Goal: Task Accomplishment & Management: Use online tool/utility

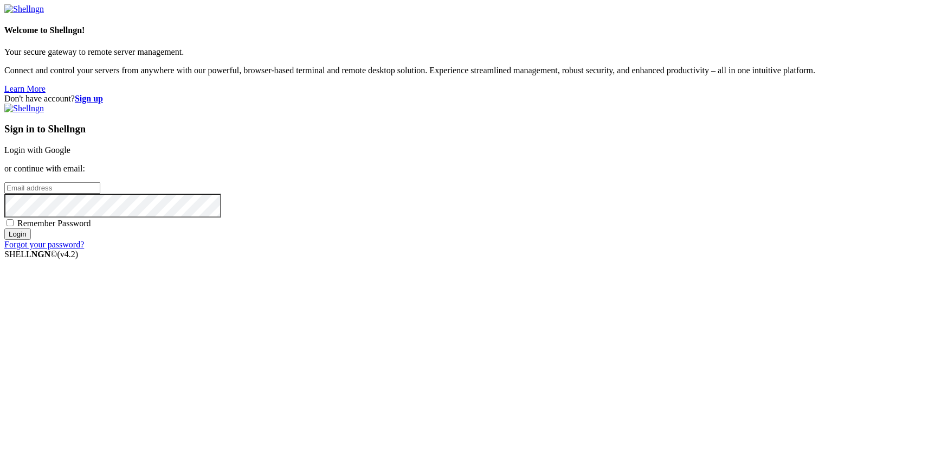
click at [100, 194] on input "email" at bounding box center [52, 187] width 96 height 11
paste input "[EMAIL_ADDRESS][DOMAIN_NAME]"
type input "[EMAIL_ADDRESS][DOMAIN_NAME]"
click at [4, 228] on input "Login" at bounding box center [17, 233] width 27 height 11
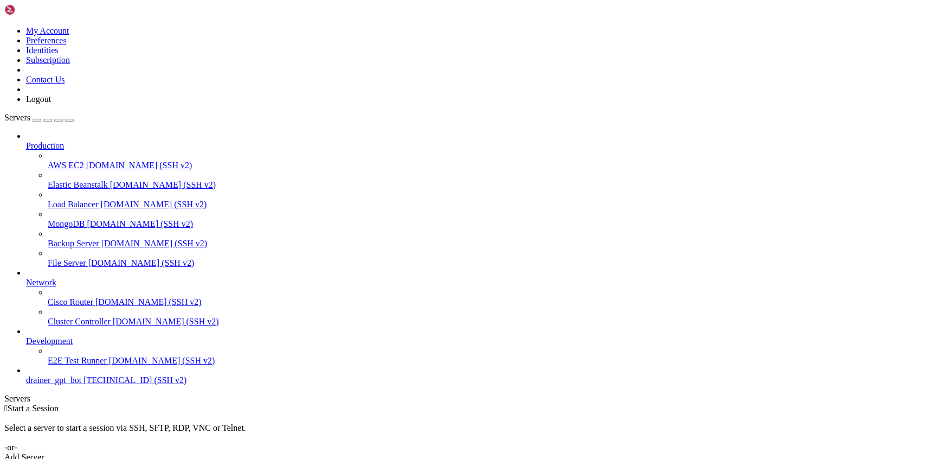
click at [41, 119] on button "button" at bounding box center [37, 120] width 9 height 3
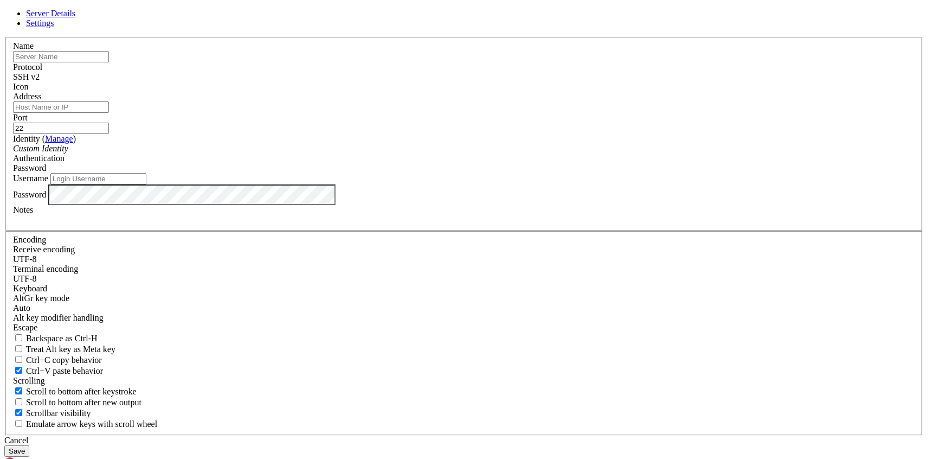
click at [109, 62] on input "text" at bounding box center [61, 56] width 96 height 11
type input "drainer_kent"
click at [109, 113] on input "Address" at bounding box center [61, 106] width 96 height 11
type input "[TECHNICAL_ID]"
click at [146, 184] on input "Username" at bounding box center [98, 178] width 96 height 11
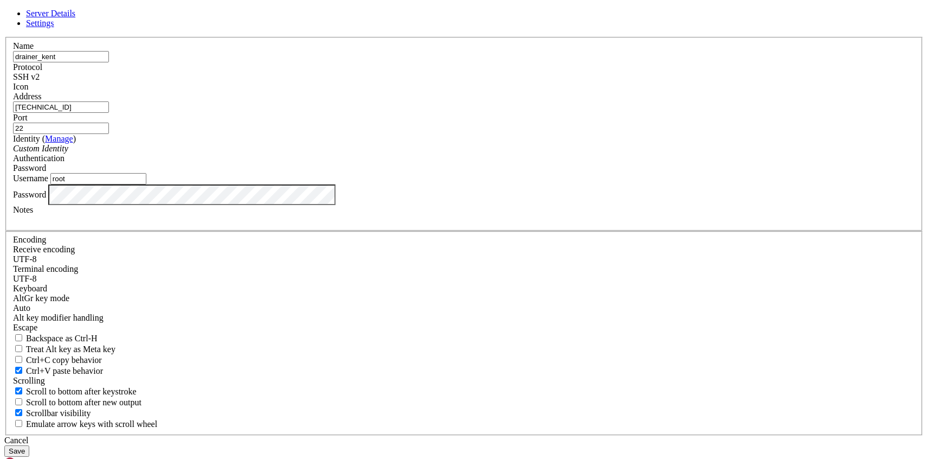
type input "root"
click at [29, 445] on button "Save" at bounding box center [16, 450] width 25 height 11
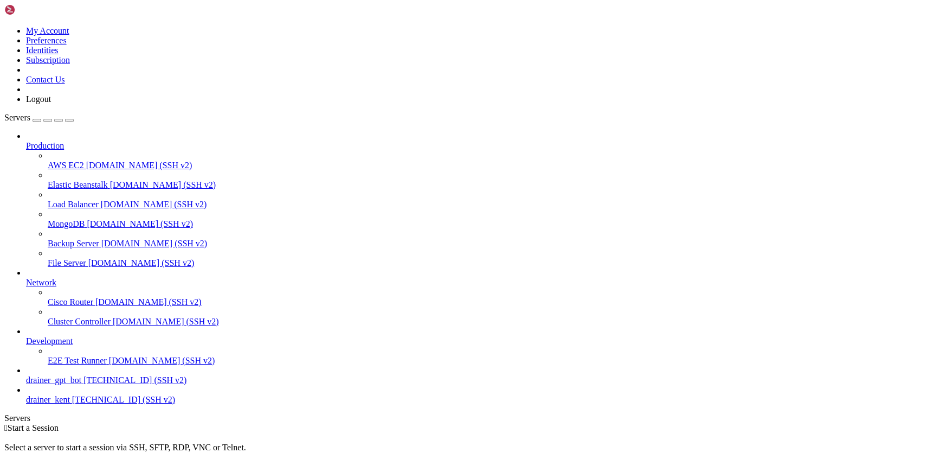
click at [273, 423] on div " Start a Session Select a server to start a session via SSH, SFTP, RDP, VNC or…" at bounding box center [464, 452] width 920 height 59
click at [70, 404] on span "drainer_kent" at bounding box center [48, 399] width 44 height 9
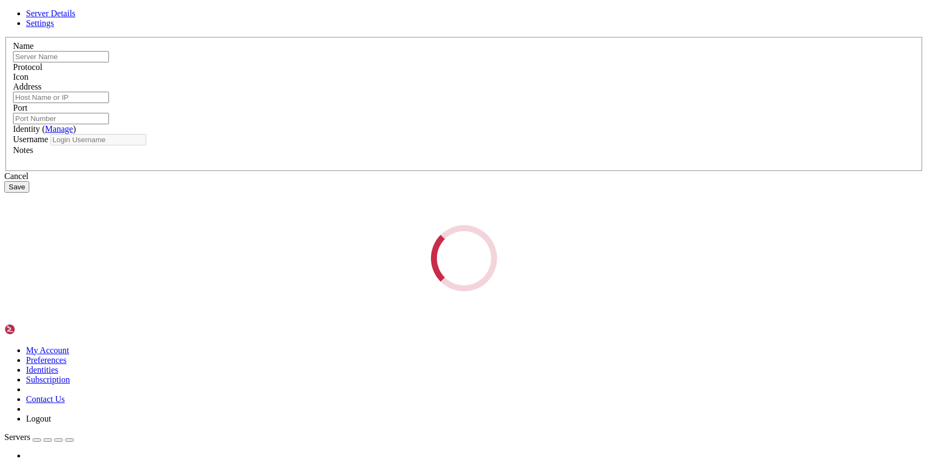
type input "drainer_kent"
type input "[TECHNICAL_ID]"
type input "22"
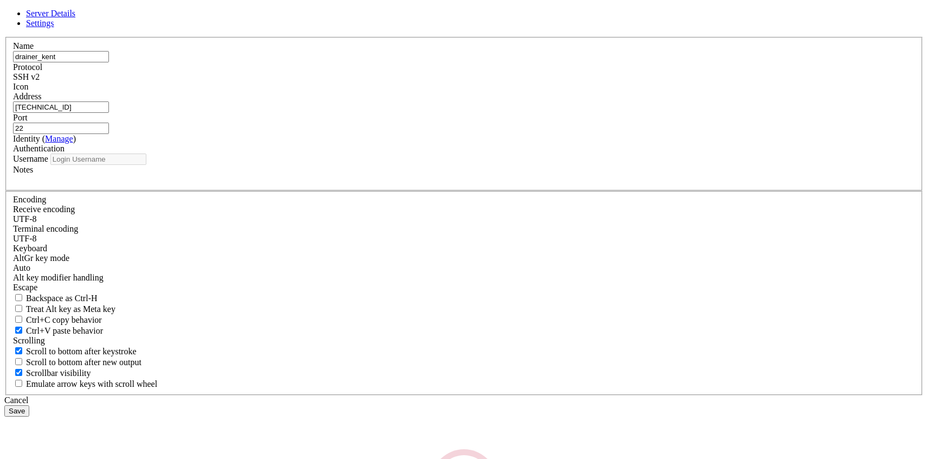
type input "root"
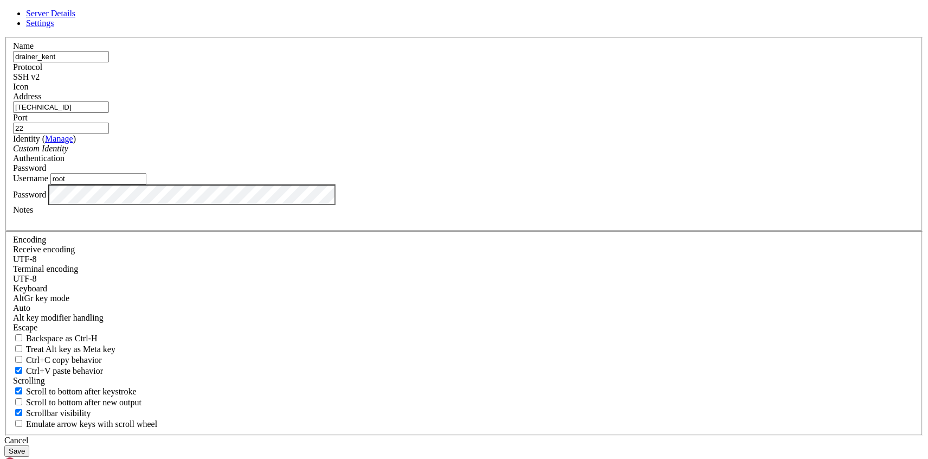
click at [519, 353] on div "Name drainer_kent Protocol SSH v2 Icon Address [TECHNICAL_ID] ( Manage )" at bounding box center [464, 236] width 920 height 399
click at [515, 435] on div "Cancel" at bounding box center [464, 440] width 920 height 10
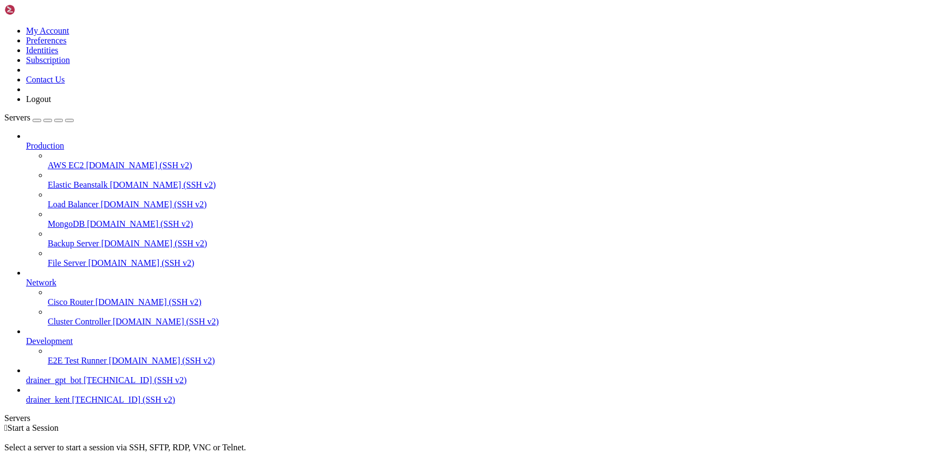
click at [51, 404] on span "drainer_kent" at bounding box center [48, 399] width 44 height 9
click at [92, 405] on link "drainer_kent [TECHNICAL_ID] (SSH v2)" at bounding box center [475, 400] width 898 height 10
click at [53, 404] on span "drainer_kent" at bounding box center [48, 399] width 44 height 9
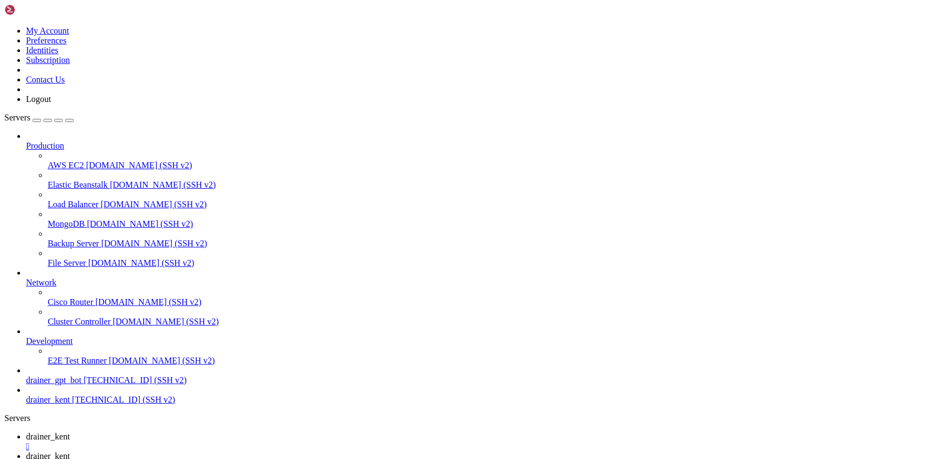
click at [29, 405] on link "drainer_kent [TECHNICAL_ID] (SSH v2)" at bounding box center [475, 400] width 898 height 10
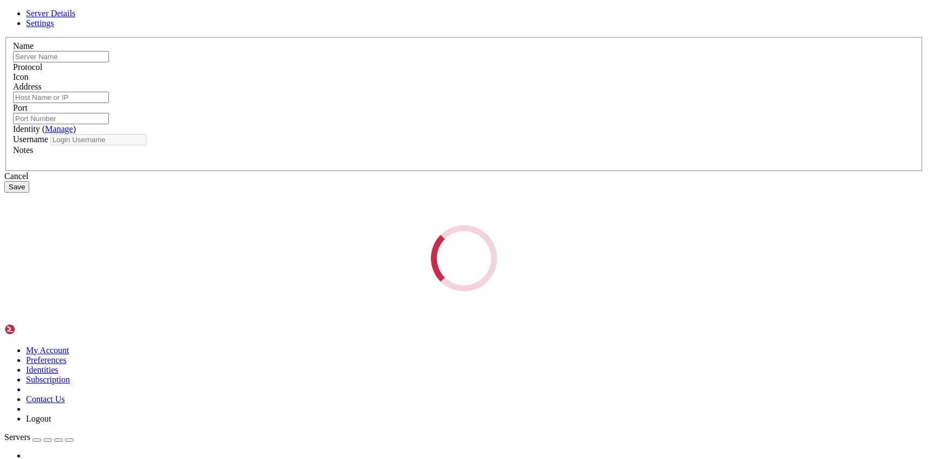
type input "drainer_kent"
type input "[TECHNICAL_ID]"
type input "22"
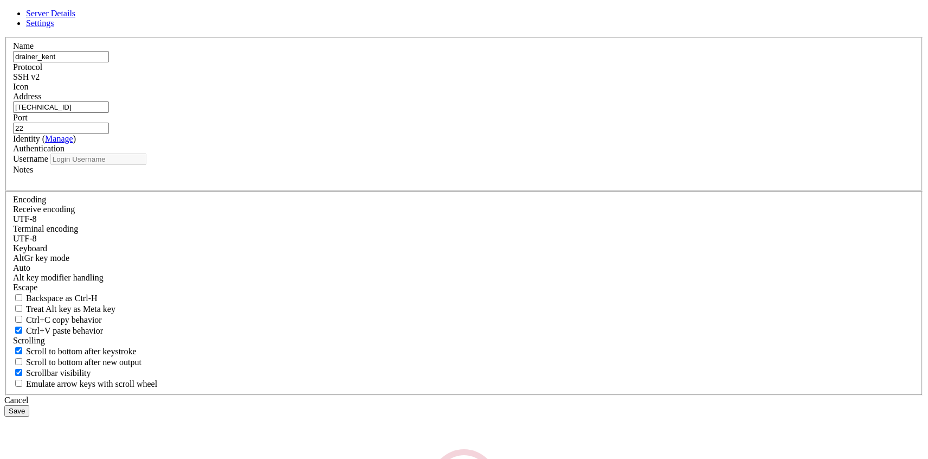
type input "root"
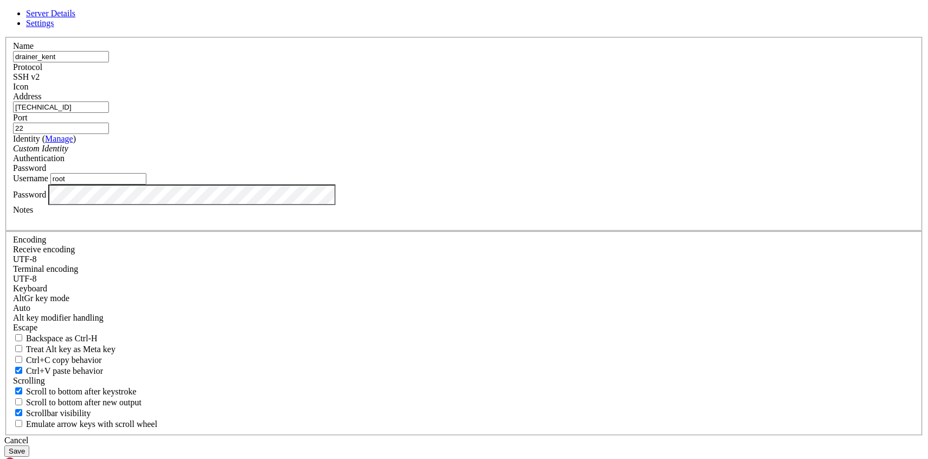
click at [109, 113] on input "[TECHNICAL_ID]" at bounding box center [61, 106] width 96 height 11
click at [4, 37] on icon at bounding box center [4, 37] width 0 height 0
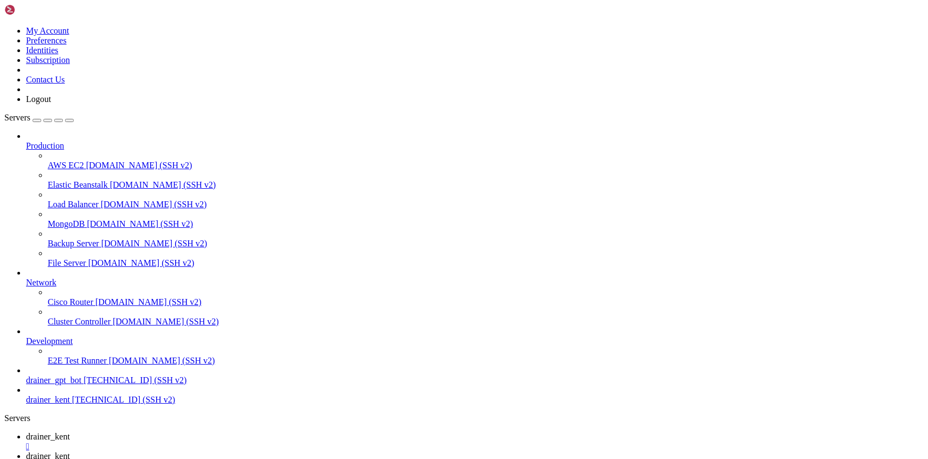
click at [294, 458] on div "" at bounding box center [475, 466] width 898 height 10
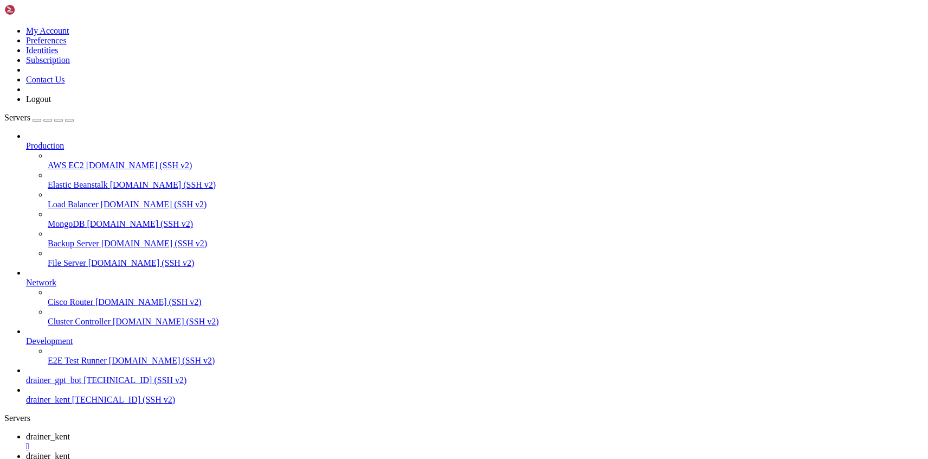
click at [109, 20] on div "2 MB / 146 MB" at bounding box center [55, 15] width 108 height 10
drag, startPoint x: 832, startPoint y: 95, endPoint x: 830, endPoint y: 88, distance: 6.9
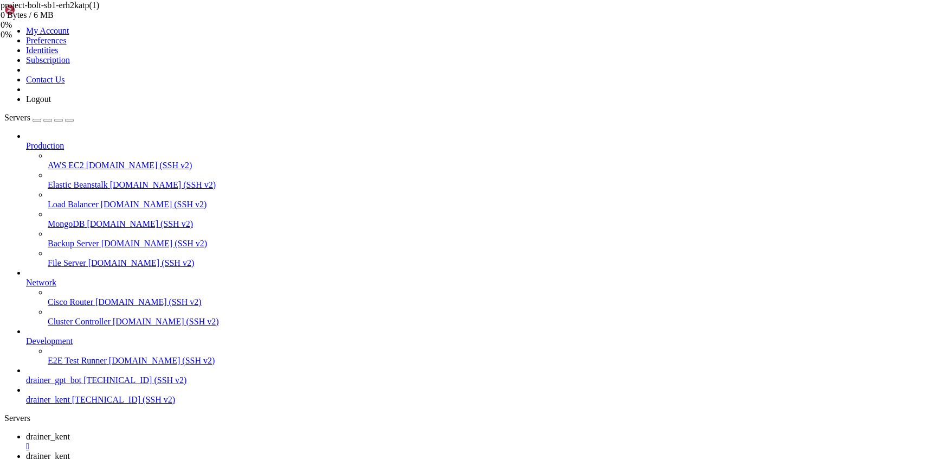
click at [832, 94] on div at bounding box center [464, 229] width 928 height 459
click at [830, 88] on div "project-bolt-sb1-erh2katp(1) 146 MB Pending project-bolt-sb1-erh2katp(1) 0 Byte…" at bounding box center [464, 229] width 928 height 459
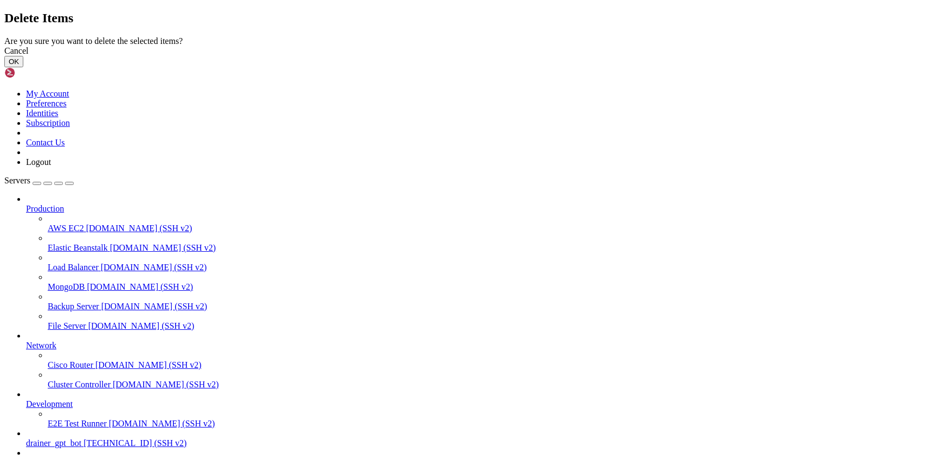
click at [23, 67] on button "OK" at bounding box center [13, 61] width 19 height 11
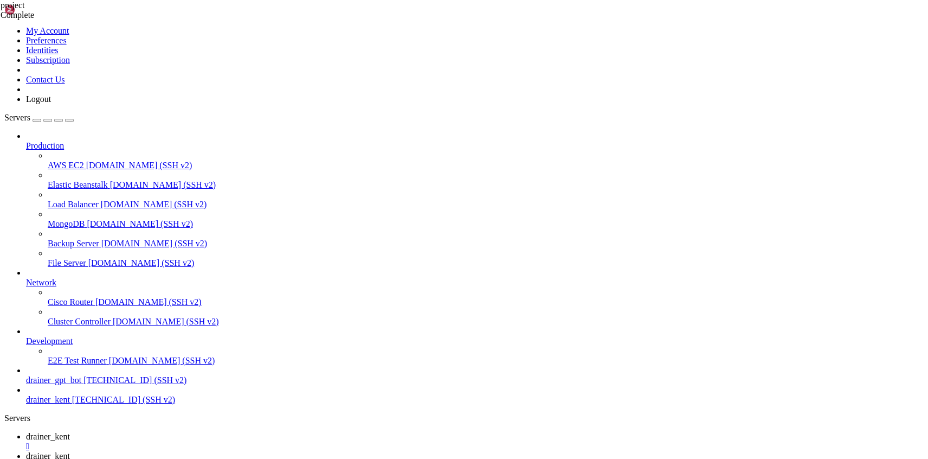
drag, startPoint x: 213, startPoint y: 155, endPoint x: 208, endPoint y: 143, distance: 12.4
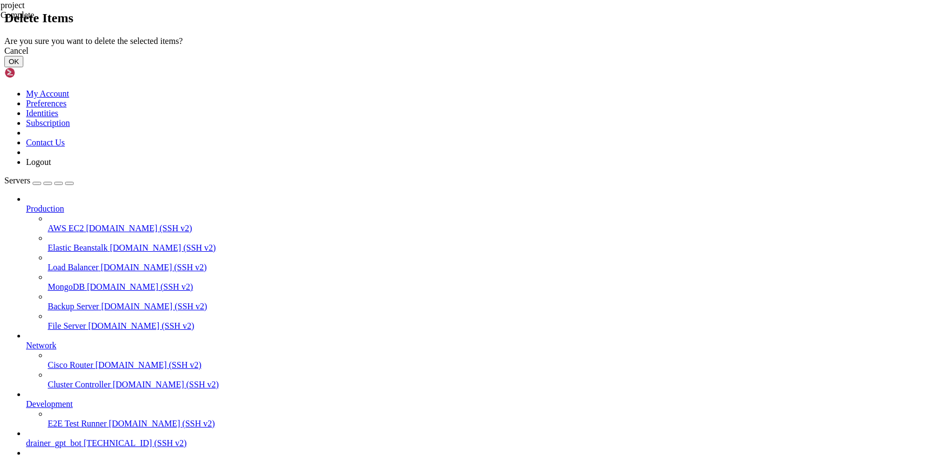
click at [23, 67] on button "OK" at bounding box center [13, 61] width 19 height 11
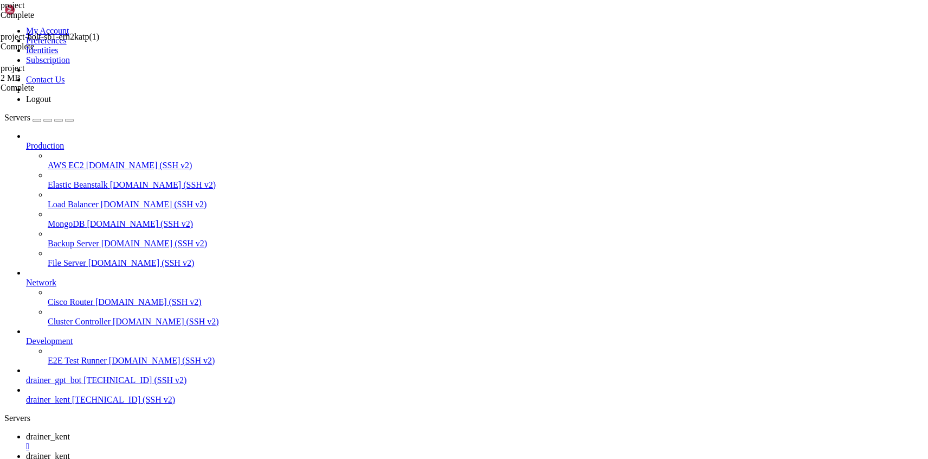
click at [24, 73] on span "project" at bounding box center [13, 67] width 24 height 9
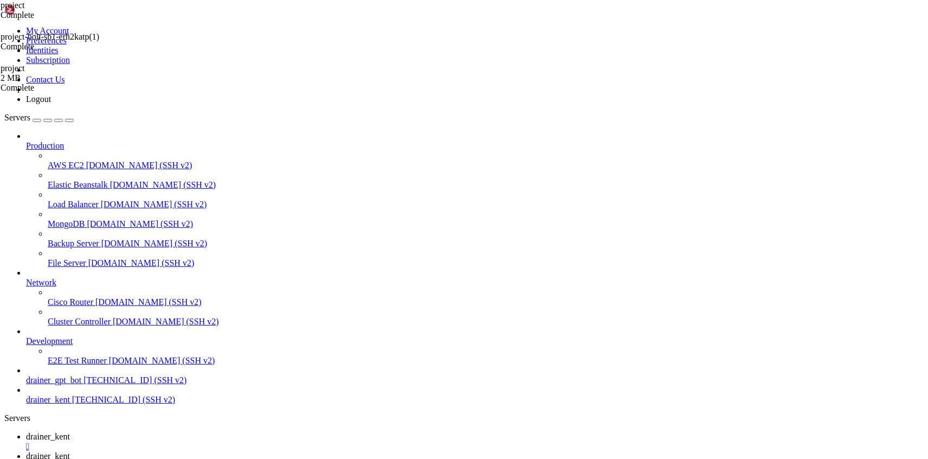
type input "/media/project/src"
click at [70, 432] on span "drainer_kent" at bounding box center [48, 436] width 44 height 9
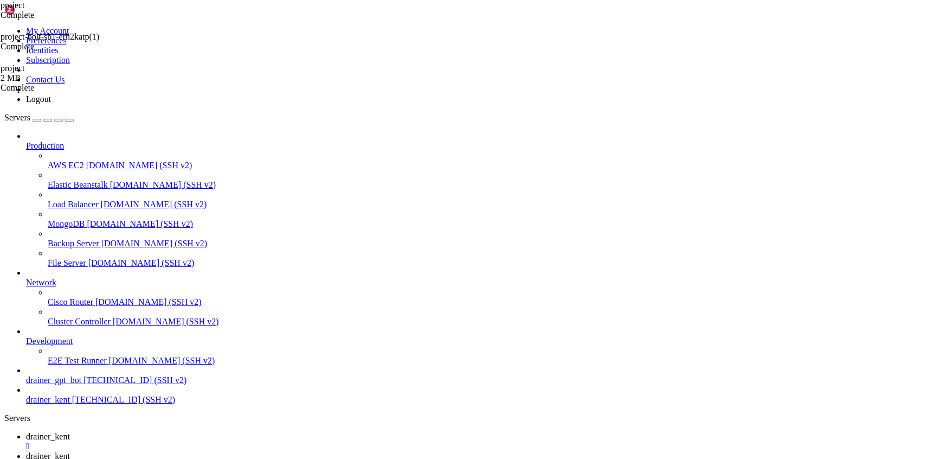
drag, startPoint x: 381, startPoint y: 829, endPoint x: 294, endPoint y: 974, distance: 168.8
drag, startPoint x: 381, startPoint y: 869, endPoint x: 375, endPoint y: 868, distance: 5.5
drag, startPoint x: 207, startPoint y: 1025, endPoint x: 136, endPoint y: 928, distance: 119.8
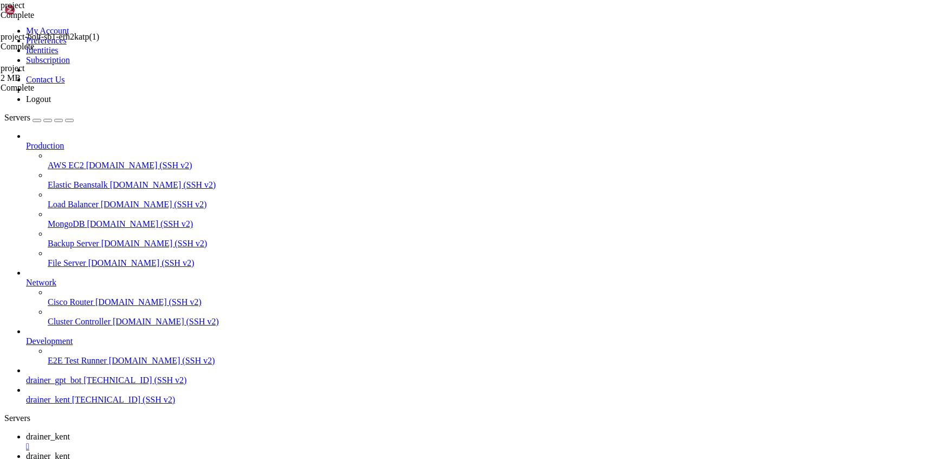
drag, startPoint x: 357, startPoint y: 906, endPoint x: 238, endPoint y: 1022, distance: 166.1
drag, startPoint x: 239, startPoint y: 1021, endPoint x: 197, endPoint y: 1023, distance: 41.3
drag, startPoint x: 132, startPoint y: 917, endPoint x: 219, endPoint y: 965, distance: 99.3
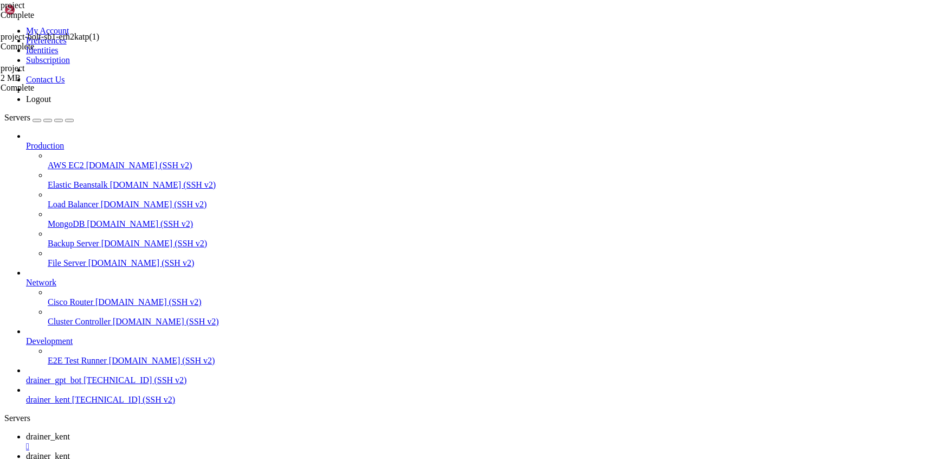
drag, startPoint x: 234, startPoint y: 1031, endPoint x: 196, endPoint y: 1022, distance: 39.6
drag, startPoint x: 227, startPoint y: 984, endPoint x: 193, endPoint y: 1002, distance: 38.8
drag, startPoint x: 228, startPoint y: 1001, endPoint x: 198, endPoint y: 1010, distance: 31.7
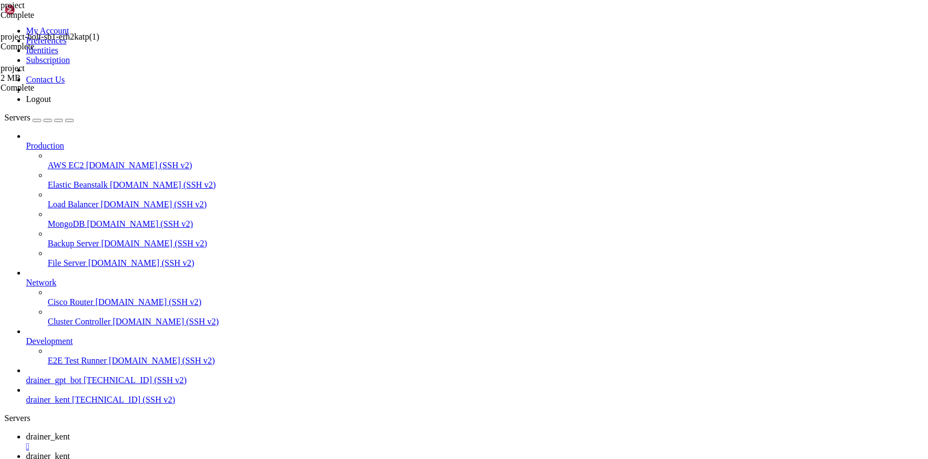
scroll to position [33099, 0]
drag, startPoint x: 207, startPoint y: 1015, endPoint x: 185, endPoint y: 1024, distance: 23.6
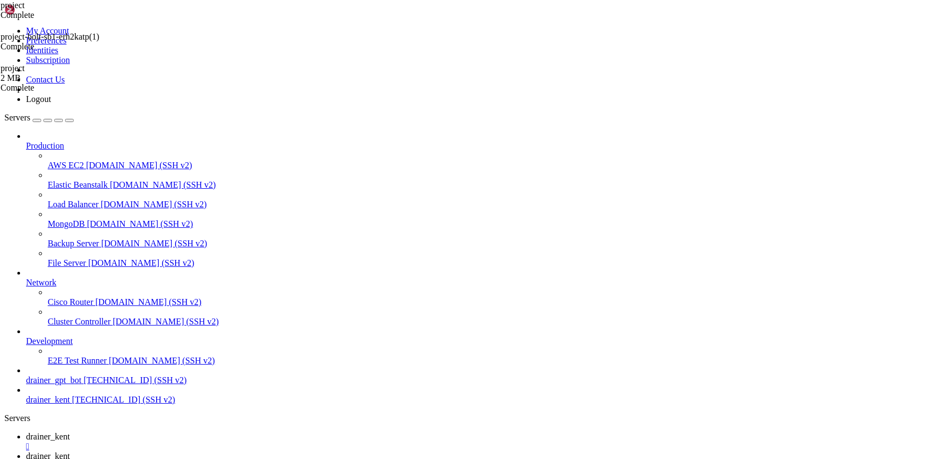
click at [70, 451] on span "drainer_kent" at bounding box center [48, 455] width 44 height 9
drag, startPoint x: 241, startPoint y: 37, endPoint x: 196, endPoint y: 38, distance: 45.0
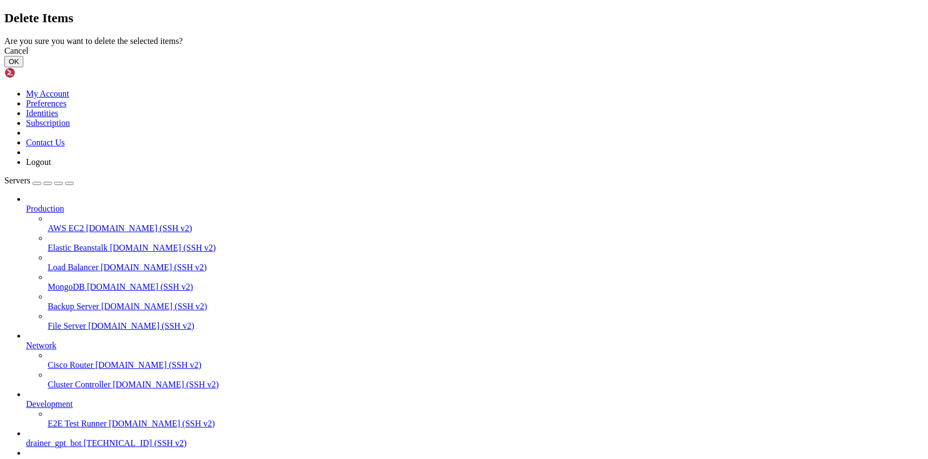
click at [23, 67] on button "OK" at bounding box center [13, 61] width 19 height 11
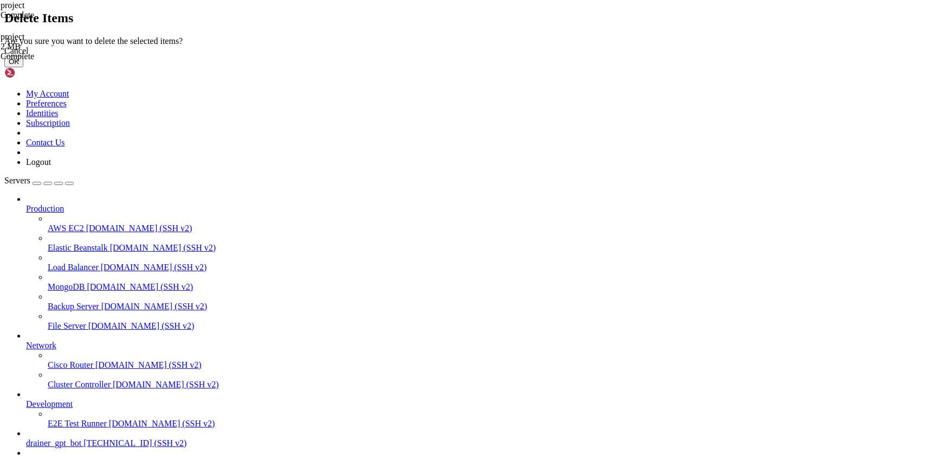
click at [23, 67] on button "OK" at bounding box center [13, 61] width 19 height 11
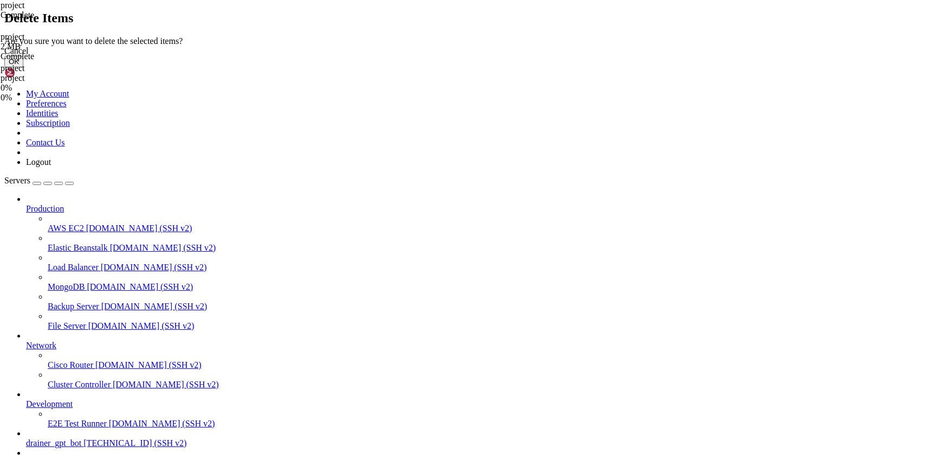
click at [23, 67] on button "OK" at bounding box center [13, 61] width 19 height 11
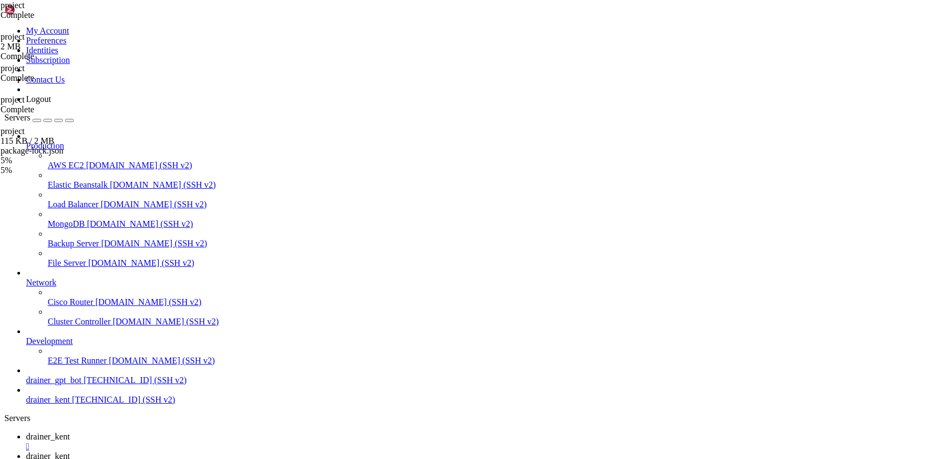
click at [70, 432] on span "drainer_kent" at bounding box center [48, 436] width 44 height 9
click at [266, 451] on link "drainer_kent " at bounding box center [475, 461] width 898 height 20
click at [173, 432] on link "drainer_kent " at bounding box center [475, 442] width 898 height 20
click at [238, 451] on link "drainer_kent " at bounding box center [475, 461] width 898 height 20
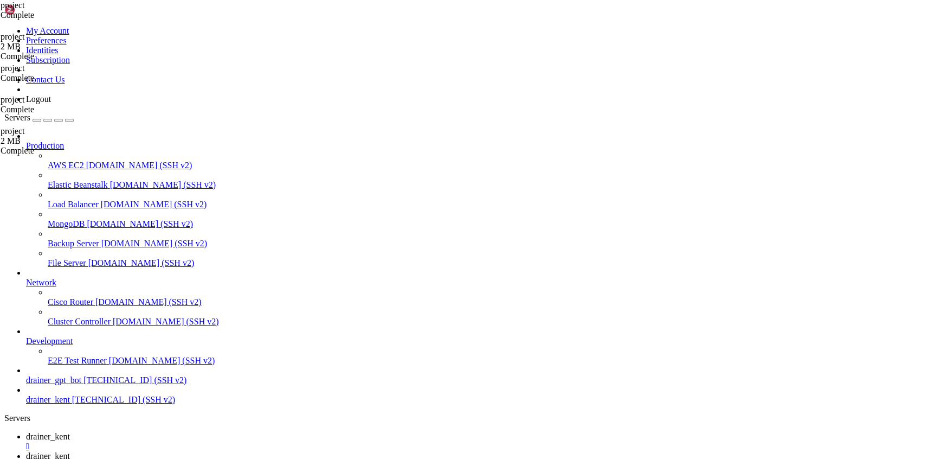
type input "/media/project/server"
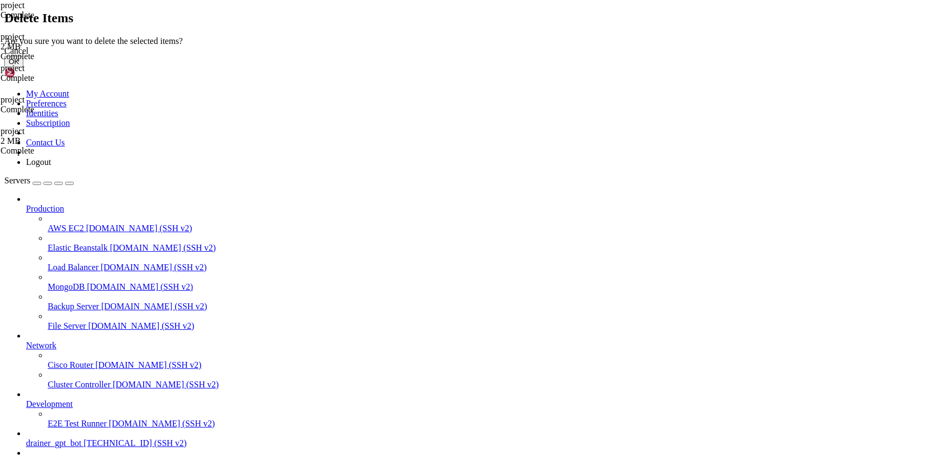
drag, startPoint x: 599, startPoint y: 266, endPoint x: 593, endPoint y: 265, distance: 5.4
click at [23, 67] on button "OK" at bounding box center [13, 61] width 19 height 11
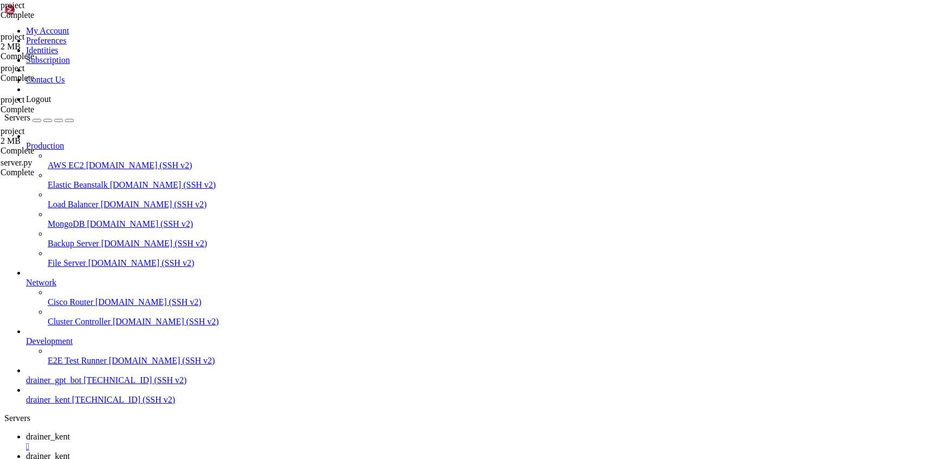
drag, startPoint x: 532, startPoint y: 224, endPoint x: 571, endPoint y: 204, distance: 43.9
click at [70, 432] on span "drainer_kent" at bounding box center [48, 436] width 44 height 9
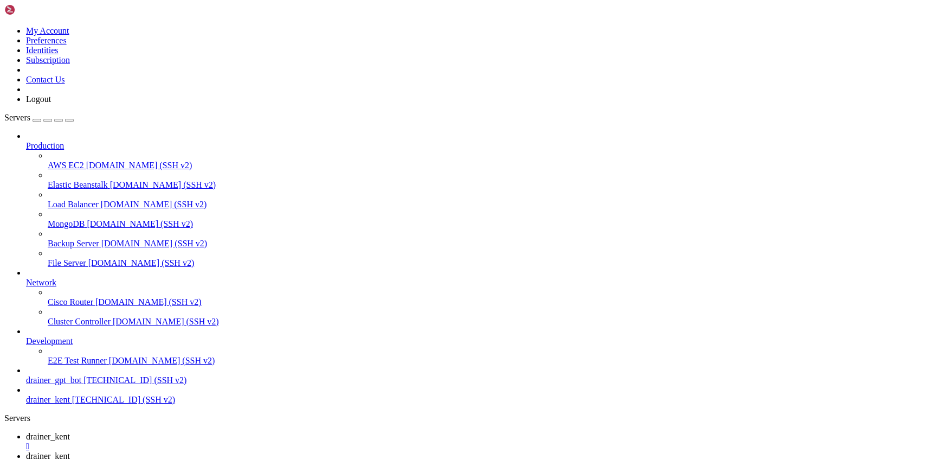
drag, startPoint x: 234, startPoint y: 1019, endPoint x: 220, endPoint y: 1031, distance: 18.5
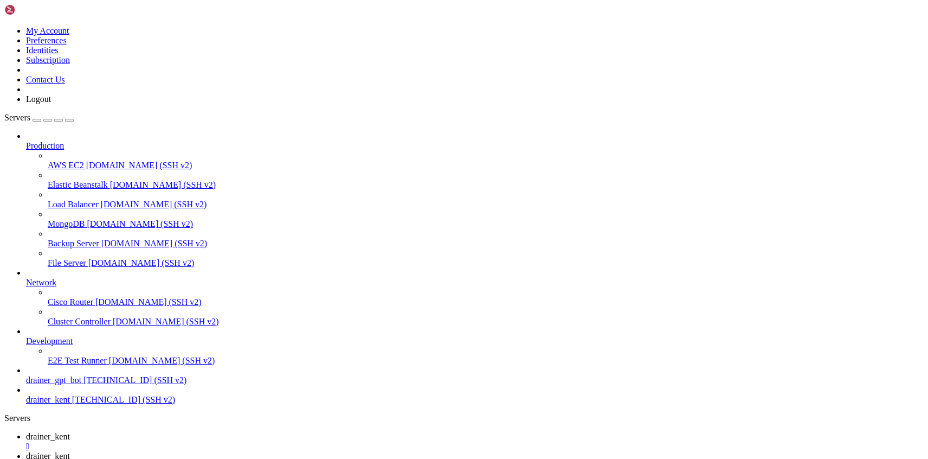
drag, startPoint x: 129, startPoint y: 754, endPoint x: 27, endPoint y: 669, distance: 132.8
drag, startPoint x: 320, startPoint y: 938, endPoint x: 188, endPoint y: 1010, distance: 150.5
drag, startPoint x: 208, startPoint y: 1027, endPoint x: 189, endPoint y: 1021, distance: 19.9
drag, startPoint x: 232, startPoint y: 1020, endPoint x: 211, endPoint y: 1021, distance: 20.1
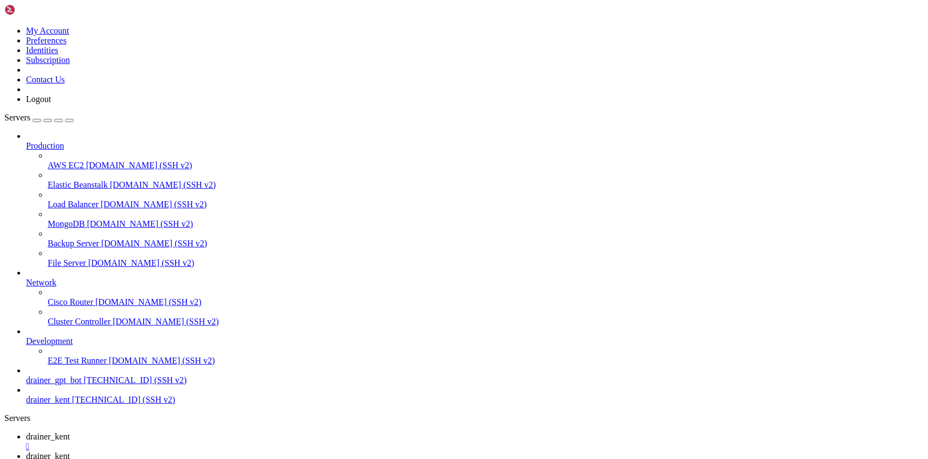
scroll to position [34426, 0]
drag, startPoint x: 185, startPoint y: 1022, endPoint x: 235, endPoint y: 1024, distance: 49.9
drag, startPoint x: 153, startPoint y: 798, endPoint x: 9, endPoint y: 660, distance: 199.4
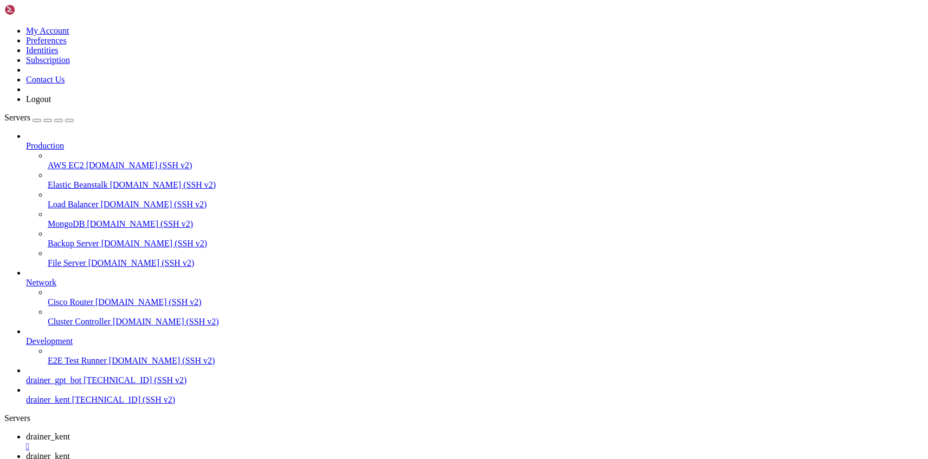
drag, startPoint x: 192, startPoint y: 1025, endPoint x: 220, endPoint y: 1022, distance: 27.8
drag, startPoint x: 202, startPoint y: 1013, endPoint x: 188, endPoint y: 1024, distance: 17.5
drag, startPoint x: 188, startPoint y: 1024, endPoint x: 182, endPoint y: 1027, distance: 5.8
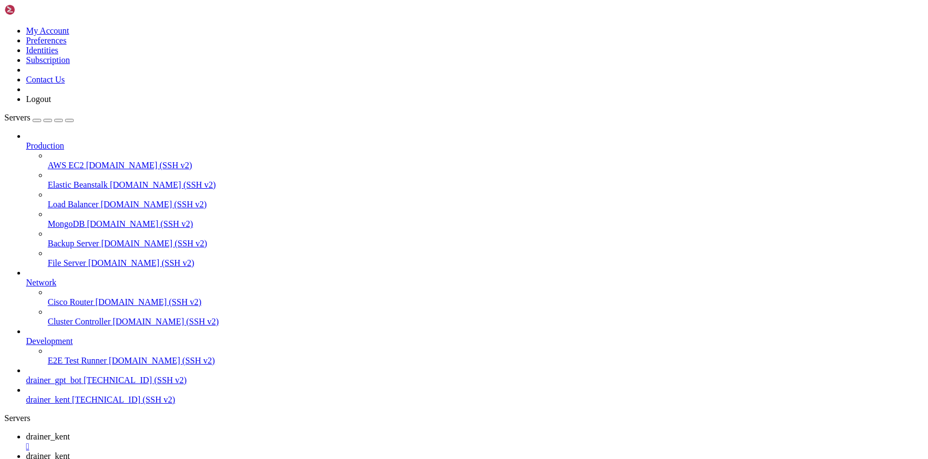
drag, startPoint x: 198, startPoint y: 1021, endPoint x: 180, endPoint y: 1029, distance: 19.9
drag, startPoint x: 12, startPoint y: 876, endPoint x: 556, endPoint y: 1016, distance: 561.6
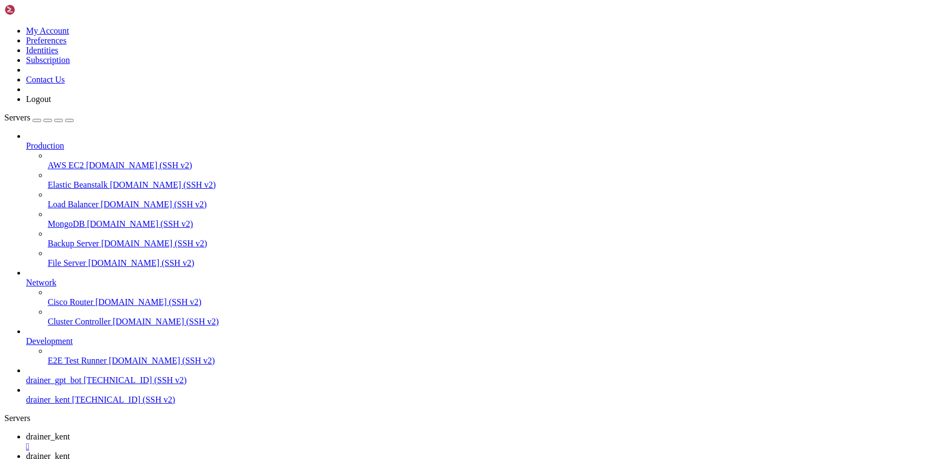
drag, startPoint x: 335, startPoint y: 16, endPoint x: 248, endPoint y: 13, distance: 86.8
click at [70, 451] on span "drainer_kent" at bounding box center [48, 455] width 44 height 9
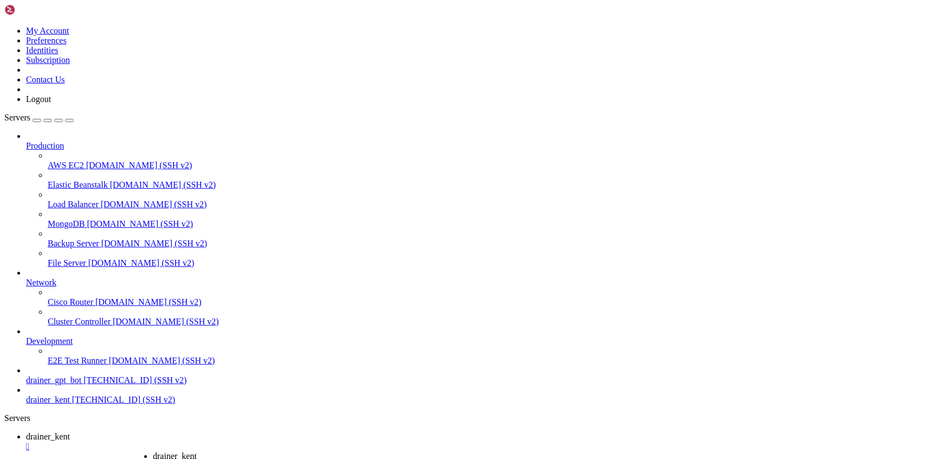
drag, startPoint x: 294, startPoint y: 10, endPoint x: 383, endPoint y: 7, distance: 89.0
click at [197, 451] on span "drainer_kent" at bounding box center [175, 455] width 44 height 9
click at [70, 451] on span "drainer_kent" at bounding box center [48, 455] width 44 height 9
drag, startPoint x: 327, startPoint y: 16, endPoint x: 235, endPoint y: 18, distance: 92.2
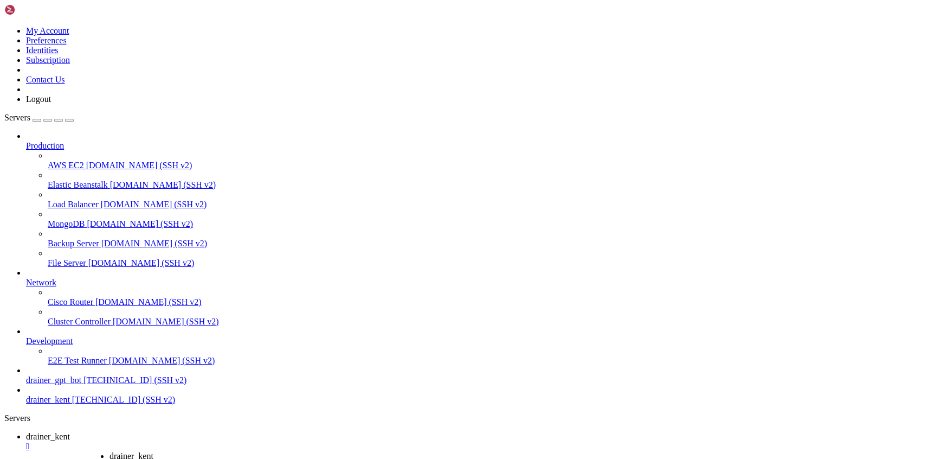
drag, startPoint x: 331, startPoint y: 17, endPoint x: 146, endPoint y: 16, distance: 184.9
drag, startPoint x: 537, startPoint y: 168, endPoint x: 198, endPoint y: 27, distance: 367.6
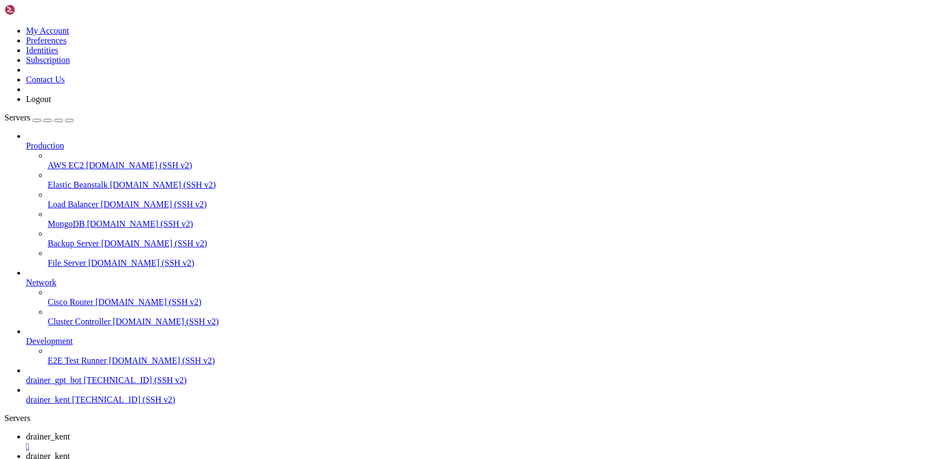
drag, startPoint x: 371, startPoint y: 11, endPoint x: 324, endPoint y: 12, distance: 47.2
click at [70, 432] on span "drainer_kent" at bounding box center [48, 436] width 44 height 9
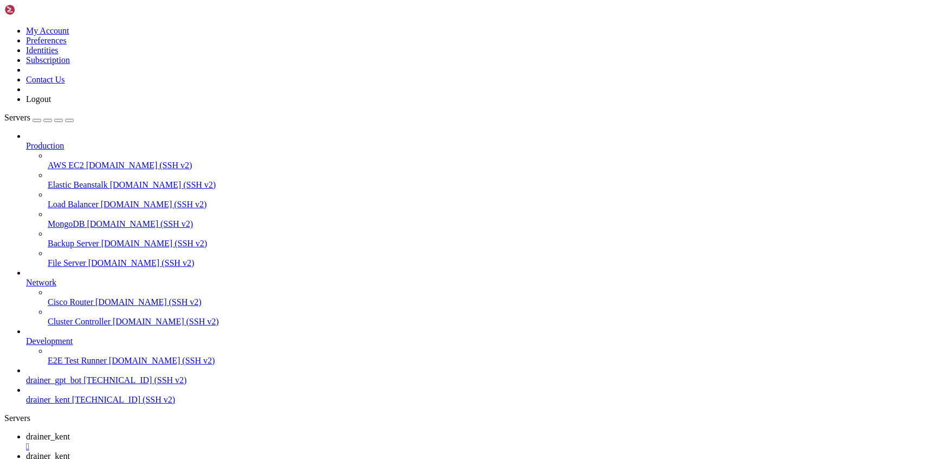
scroll to position [37970, 0]
click at [70, 451] on span "drainer_kent" at bounding box center [48, 455] width 44 height 9
drag, startPoint x: 245, startPoint y: 39, endPoint x: 215, endPoint y: 39, distance: 30.4
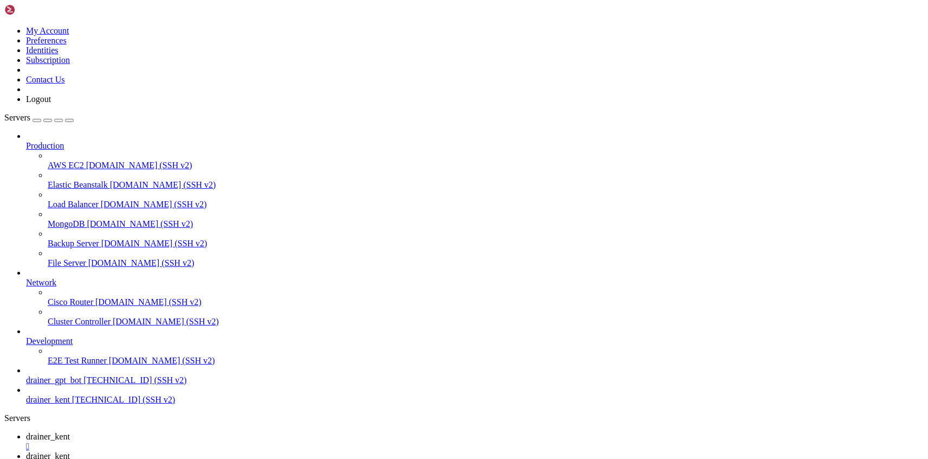
type input "/media/"
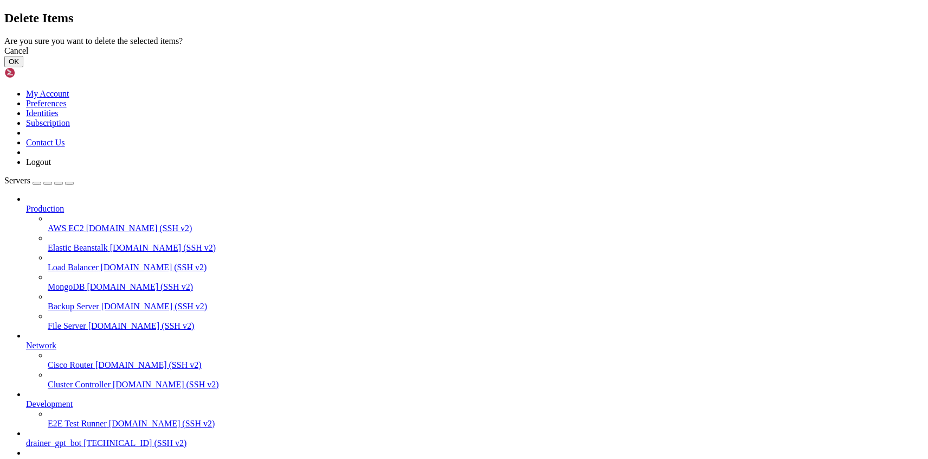
click at [23, 67] on button "OK" at bounding box center [13, 61] width 19 height 11
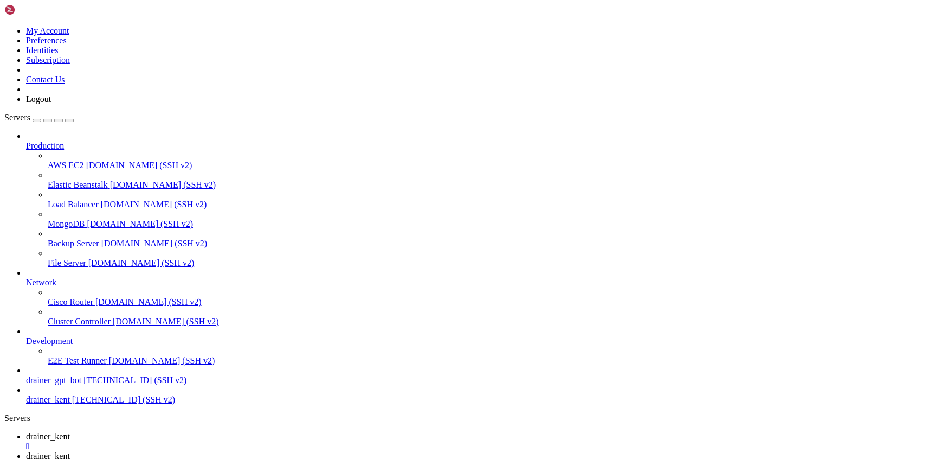
click at [184, 432] on link "drainer_kent " at bounding box center [475, 442] width 898 height 20
click at [70, 451] on span "drainer_kent" at bounding box center [48, 455] width 44 height 9
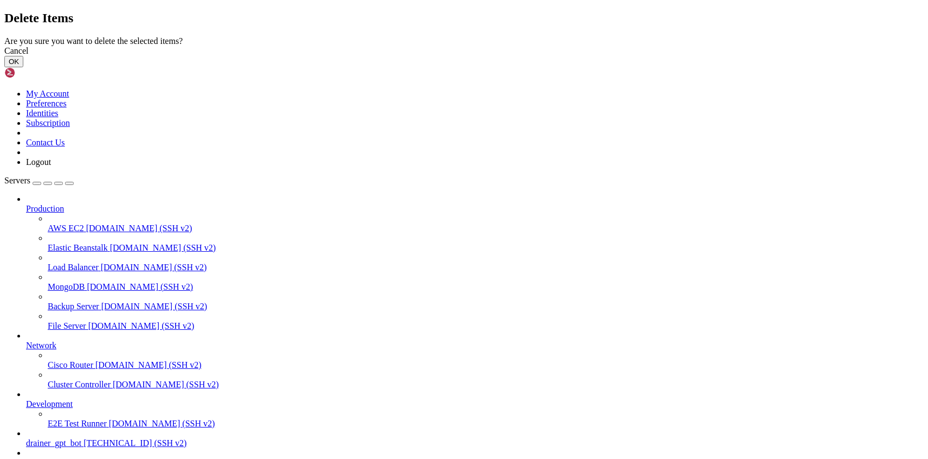
click at [23, 67] on button "OK" at bounding box center [13, 61] width 19 height 11
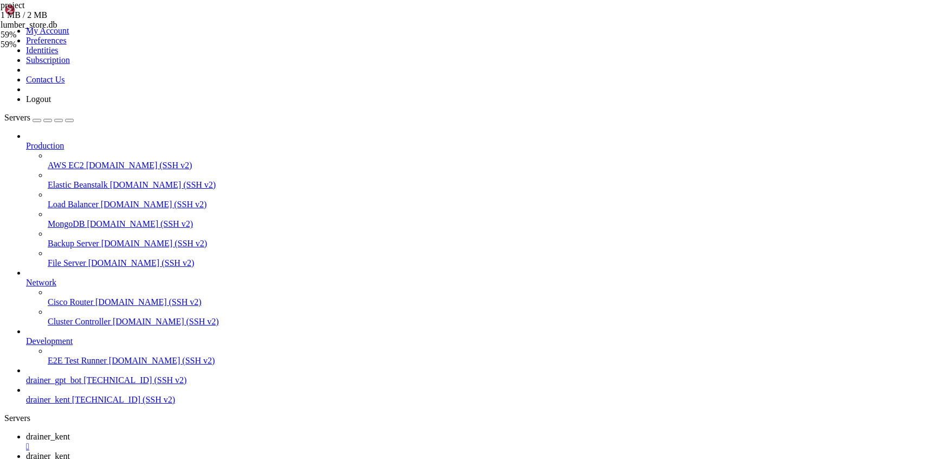
click at [70, 432] on span "drainer_kent" at bounding box center [48, 436] width 44 height 9
drag, startPoint x: 187, startPoint y: 803, endPoint x: 14, endPoint y: 669, distance: 218.8
copy div "server_name toples35.com; root /media/project/dist; index index.html; location …"
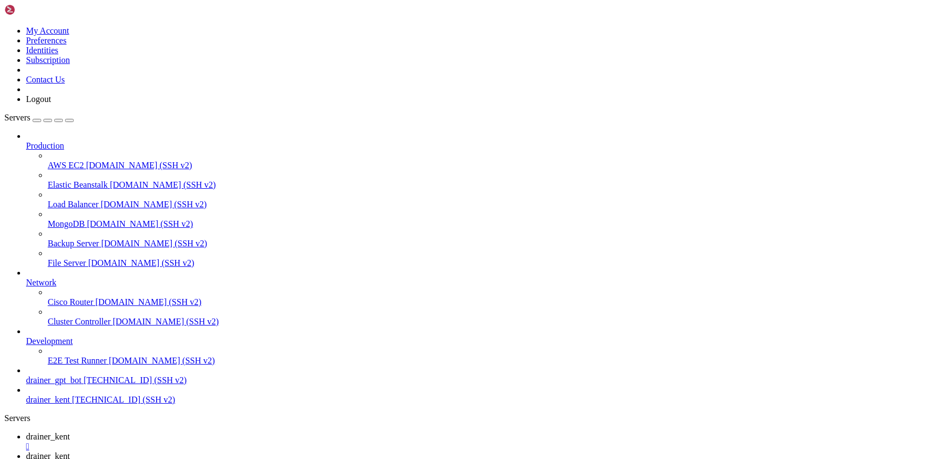
drag, startPoint x: 190, startPoint y: 811, endPoint x: 48, endPoint y: 760, distance: 150.9
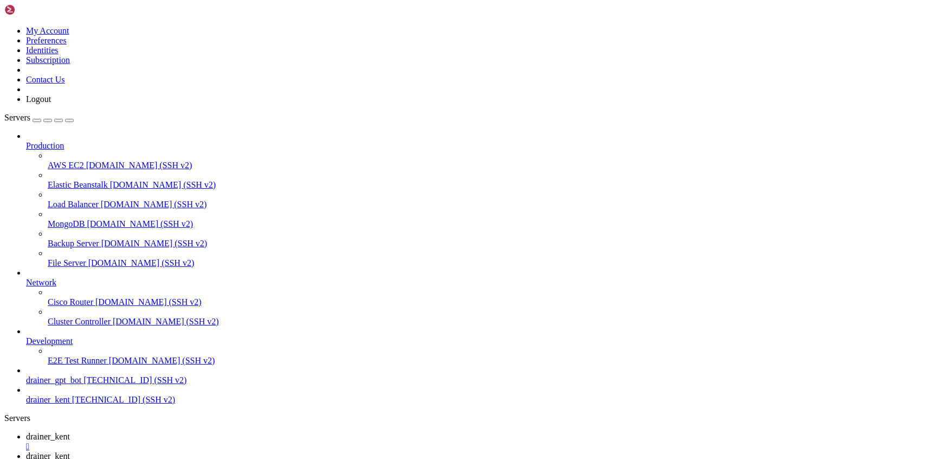
click at [70, 451] on span "drainer_kent" at bounding box center [48, 455] width 44 height 9
click at [70, 432] on span "drainer_kent" at bounding box center [48, 436] width 44 height 9
drag, startPoint x: 209, startPoint y: 920, endPoint x: 461, endPoint y: 1021, distance: 272.3
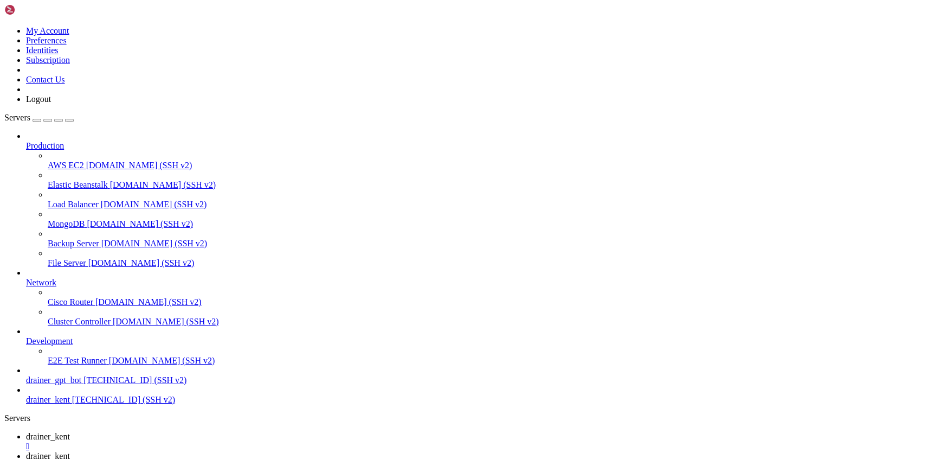
drag, startPoint x: 284, startPoint y: 955, endPoint x: 238, endPoint y: 935, distance: 50.3
click at [70, 451] on span "drainer_kent" at bounding box center [48, 455] width 44 height 9
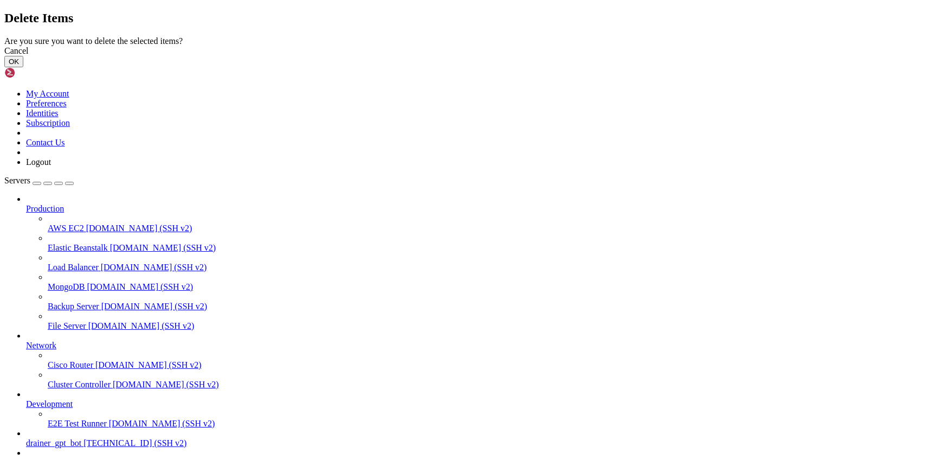
click at [23, 67] on button "OK" at bounding box center [13, 61] width 19 height 11
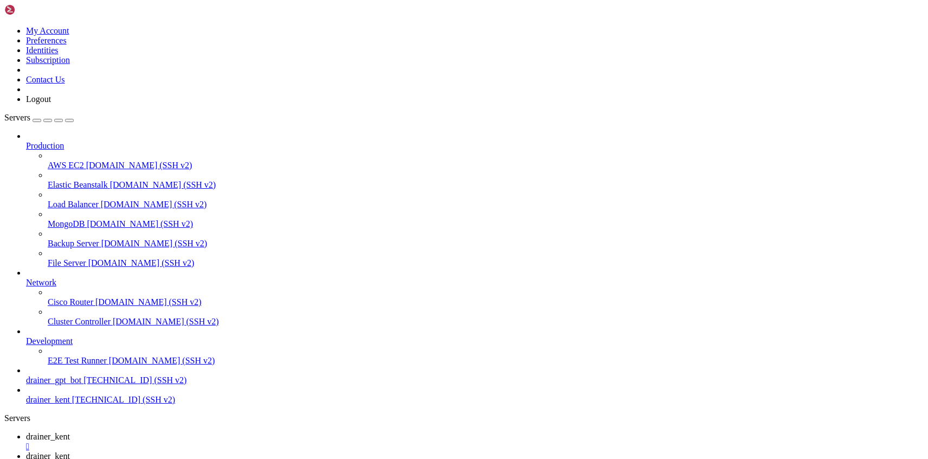
click at [70, 432] on span "drainer_kent" at bounding box center [48, 436] width 44 height 9
click at [70, 451] on span "drainer_kent" at bounding box center [48, 455] width 44 height 9
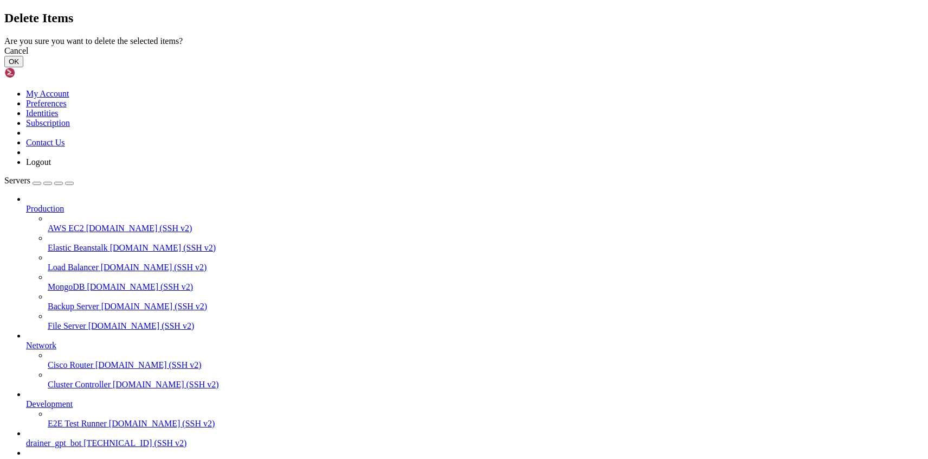
click at [23, 67] on button "OK" at bounding box center [13, 61] width 19 height 11
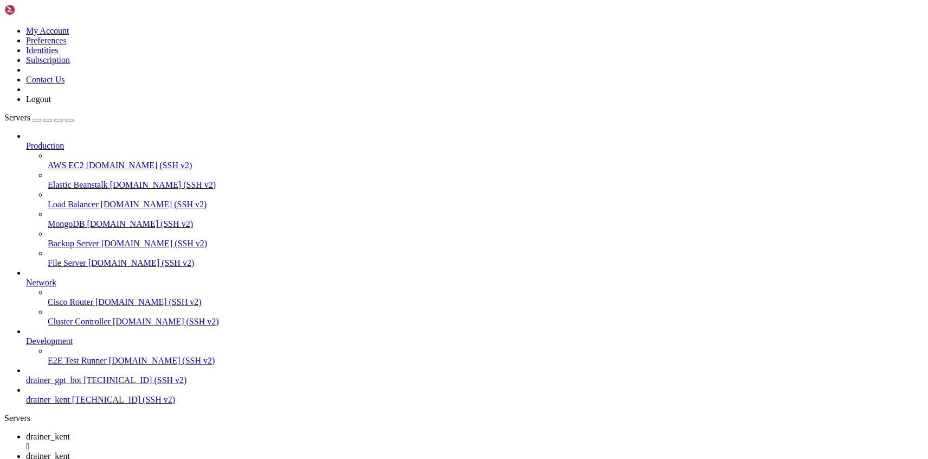
click at [70, 432] on span "drainer_kent" at bounding box center [48, 436] width 44 height 9
click at [248, 451] on link "drainer_kent " at bounding box center [475, 461] width 898 height 20
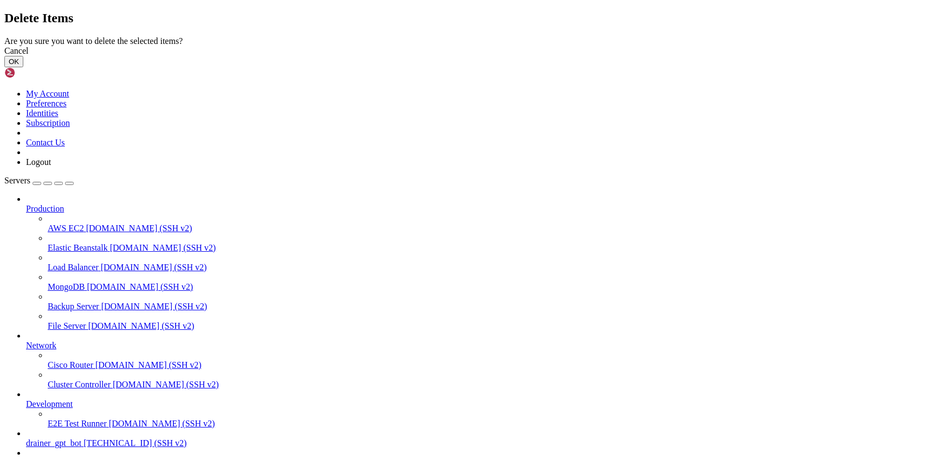
click at [23, 67] on button "OK" at bounding box center [13, 61] width 19 height 11
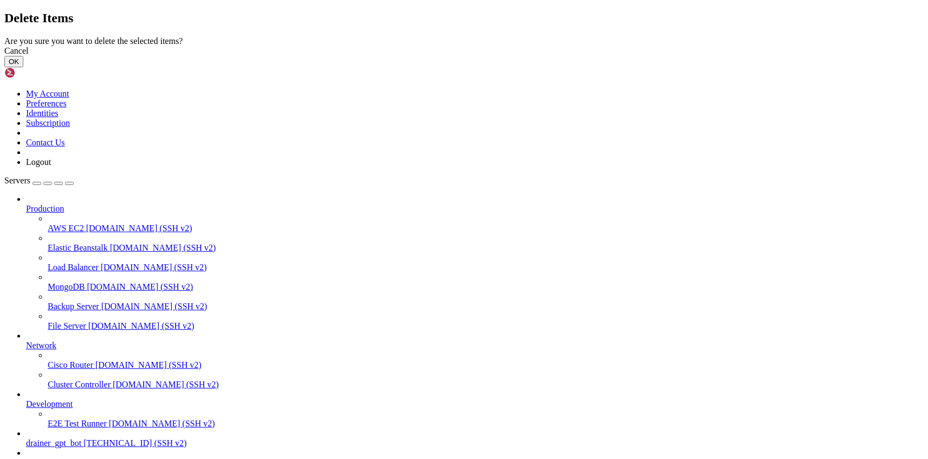
click at [23, 67] on button "OK" at bounding box center [13, 61] width 19 height 11
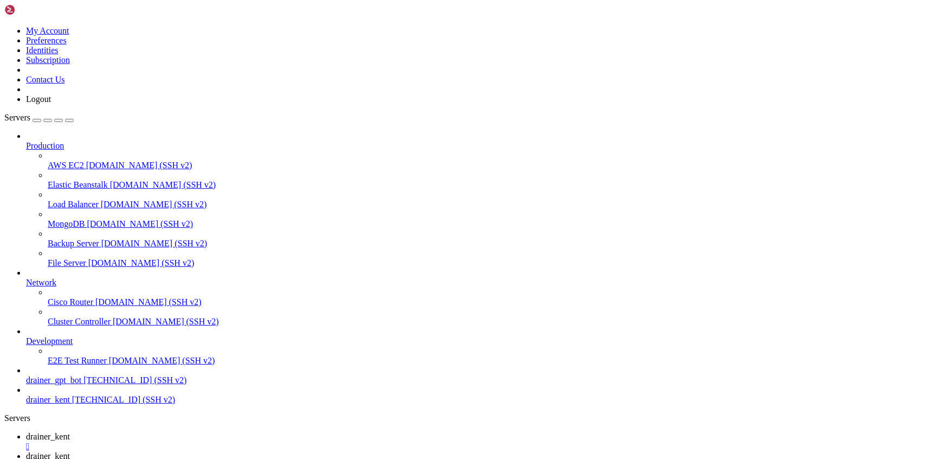
click at [167, 432] on link "drainer_kent " at bounding box center [475, 442] width 898 height 20
drag, startPoint x: 296, startPoint y: 942, endPoint x: 299, endPoint y: 952, distance: 10.3
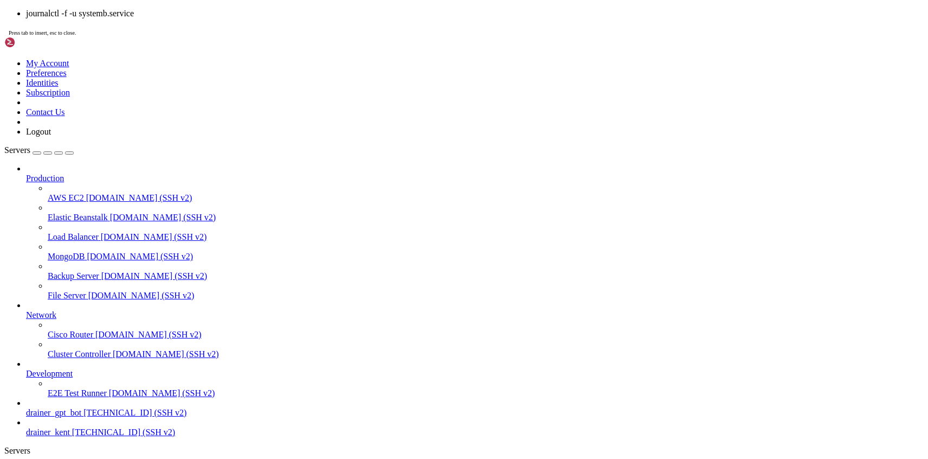
scroll to position [40293, 0]
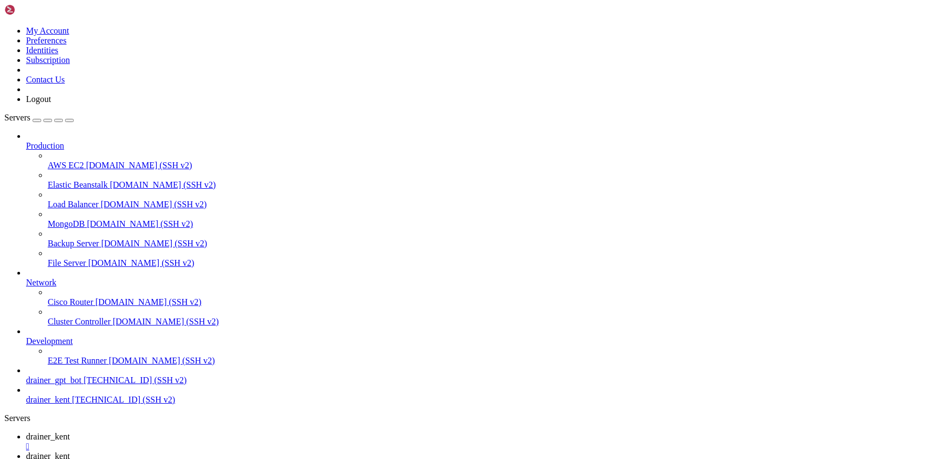
click at [70, 451] on span "drainer_kent" at bounding box center [48, 455] width 44 height 9
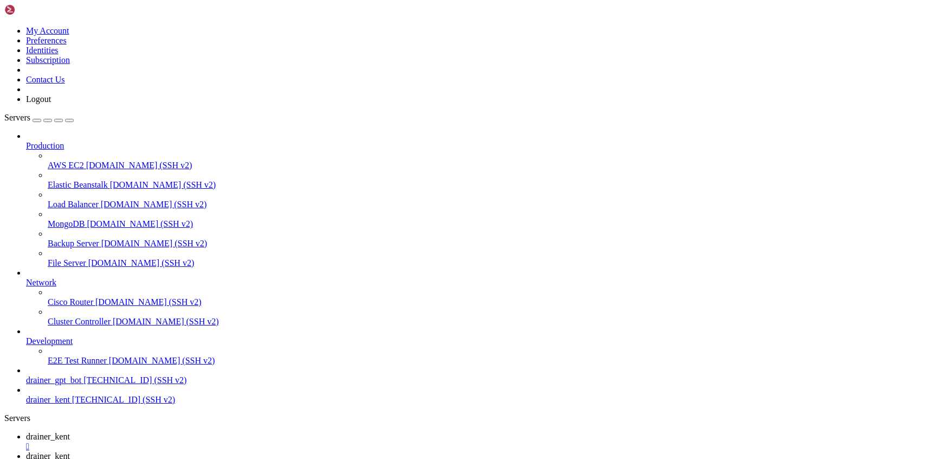
click at [70, 432] on span "drainer_kent" at bounding box center [48, 436] width 44 height 9
click at [26, 451] on icon at bounding box center [26, 455] width 0 height 9
click at [70, 432] on span "drainer_kent" at bounding box center [48, 436] width 44 height 9
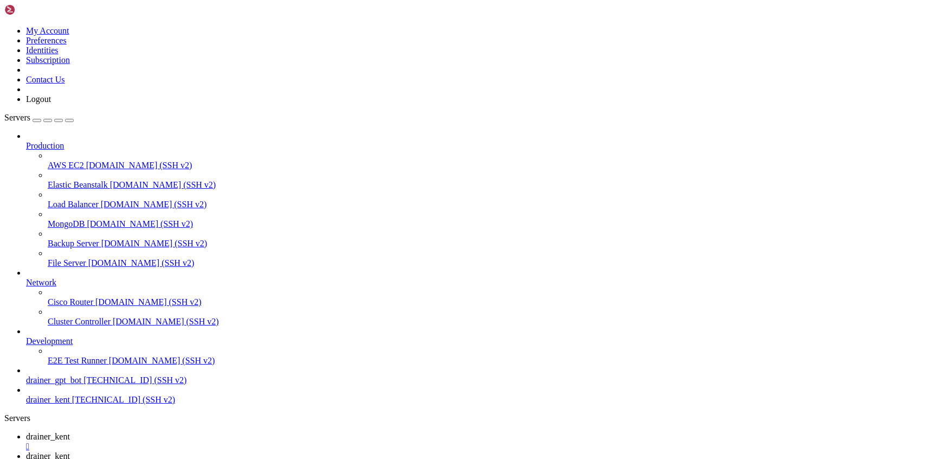
scroll to position [40986, 0]
click at [70, 451] on span "drainer_kent" at bounding box center [48, 455] width 44 height 9
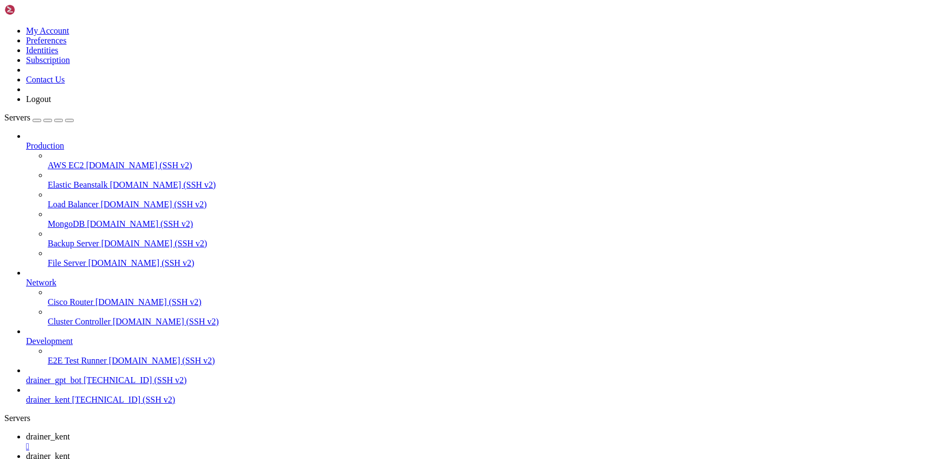
type input "/media/project/src"
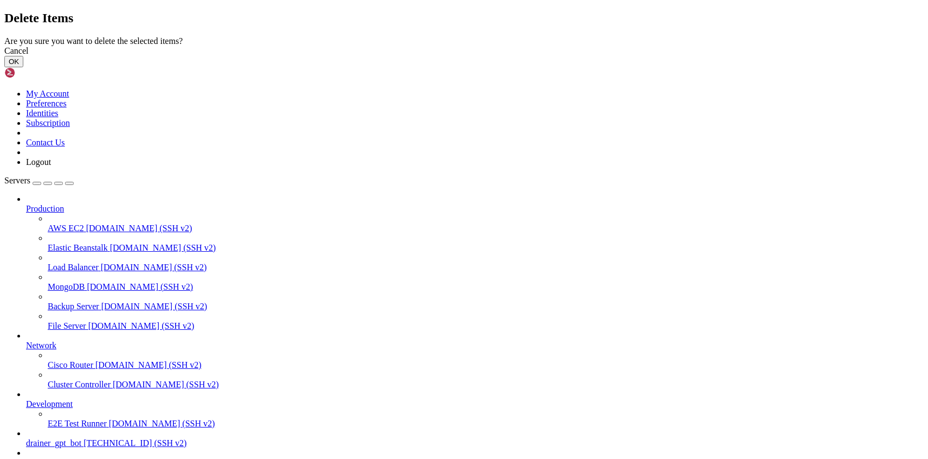
click at [23, 67] on button "OK" at bounding box center [13, 61] width 19 height 11
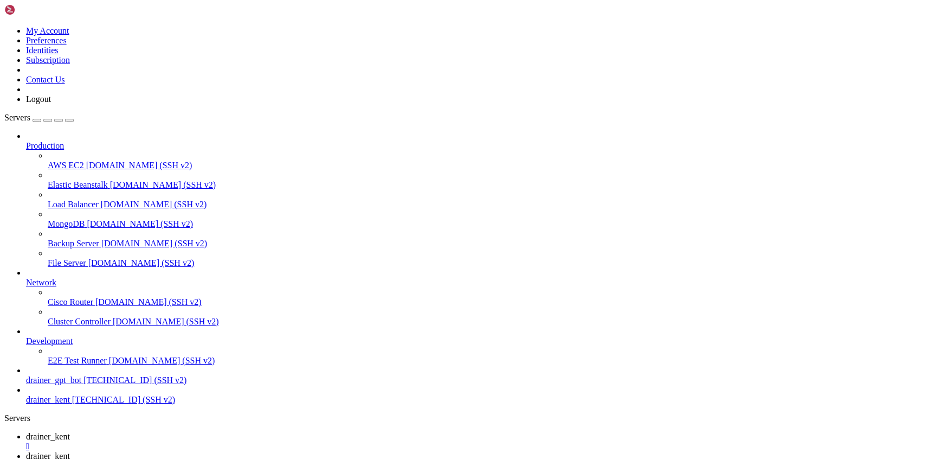
drag, startPoint x: 182, startPoint y: 286, endPoint x: 229, endPoint y: 283, distance: 47.3
click at [70, 432] on span "drainer_kent" at bounding box center [48, 436] width 44 height 9
